Goal: Task Accomplishment & Management: Use online tool/utility

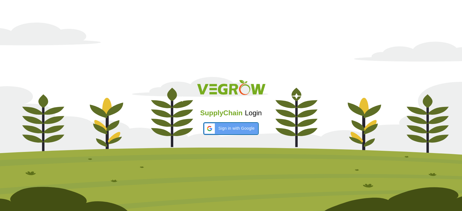
click at [231, 123] on div "Sign in with Google Sign in with Google. Opens in new tab" at bounding box center [230, 129] width 47 height 12
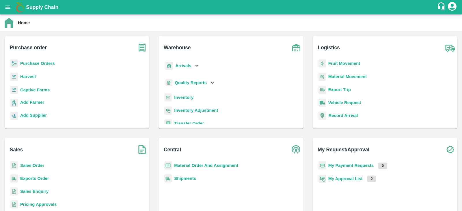
click at [34, 115] on b "Add Supplier" at bounding box center [33, 115] width 27 height 5
